Goal: Task Accomplishment & Management: Use online tool/utility

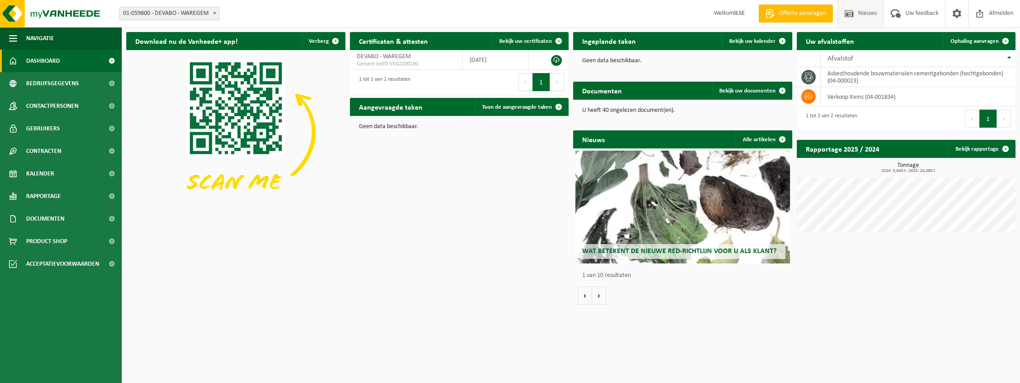
drag, startPoint x: 585, startPoint y: 13, endPoint x: 849, endPoint y: 13, distance: 264.1
click at [585, 13] on div "Vestiging: 01-059800 - DEVABO - WAREGEM 01-059800 - DEVABO - WAREGEM Welkom ILS…" at bounding box center [510, 13] width 1020 height 27
click at [843, 100] on td "verkoop items (04-001834)" at bounding box center [917, 96] width 195 height 19
click at [919, 98] on td "verkoop items (04-001834)" at bounding box center [917, 96] width 195 height 19
click at [839, 101] on td "verkoop items (04-001834)" at bounding box center [917, 96] width 195 height 19
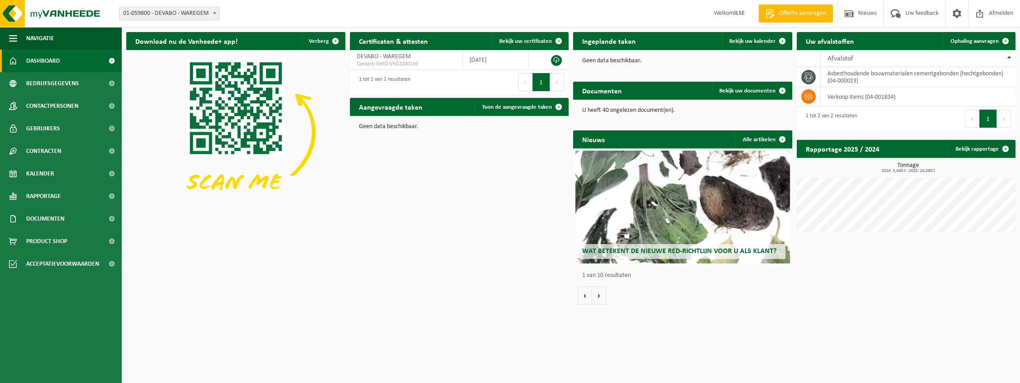
click at [838, 40] on h2 "Uw afvalstoffen" at bounding box center [829, 41] width 66 height 18
click at [398, 105] on h2 "Aangevraagde taken" at bounding box center [391, 107] width 82 height 18
click at [561, 108] on span at bounding box center [558, 107] width 18 height 18
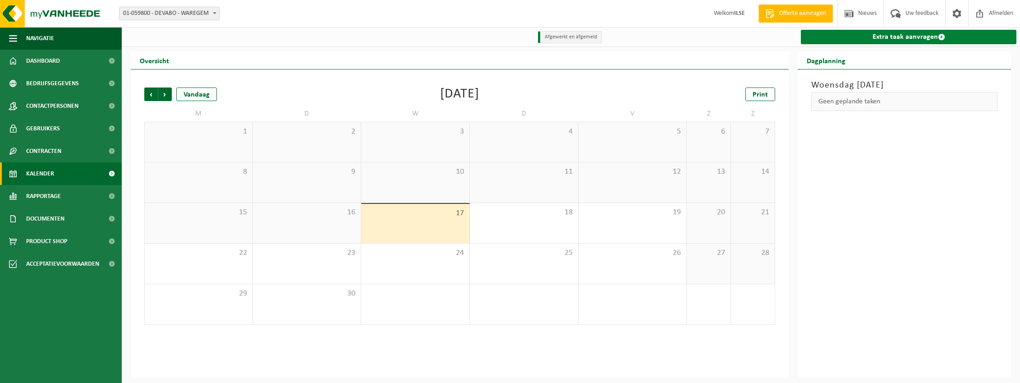
click at [902, 34] on link "Extra taak aanvragen" at bounding box center [907, 37] width 215 height 14
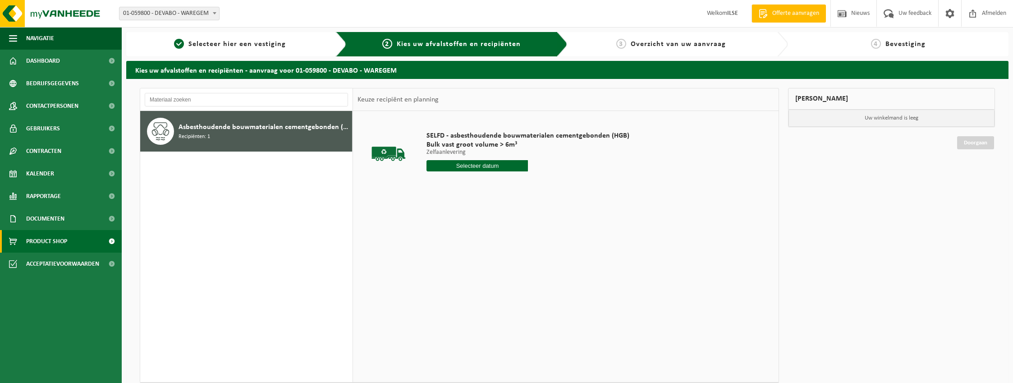
click at [46, 239] on span "Product Shop" at bounding box center [46, 241] width 41 height 23
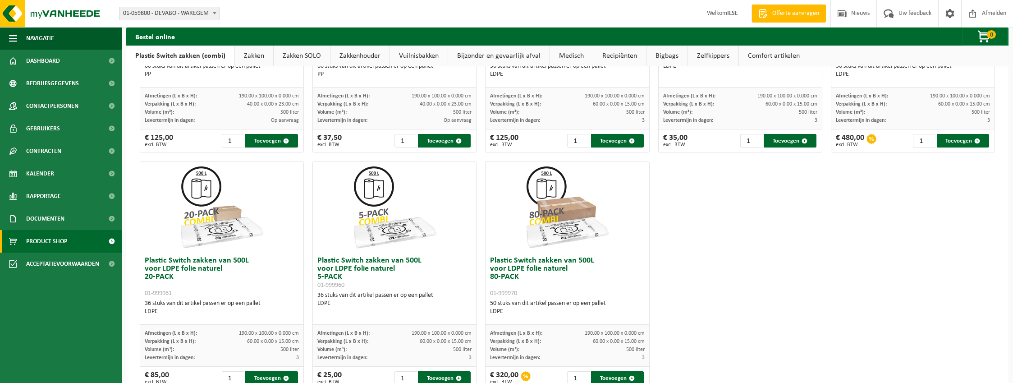
scroll to position [418, 0]
